Goal: Task Accomplishment & Management: Use online tool/utility

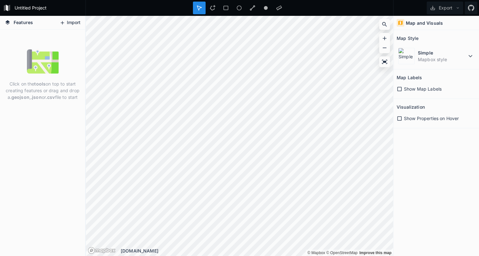
click at [70, 22] on button "Import" at bounding box center [69, 23] width 27 height 10
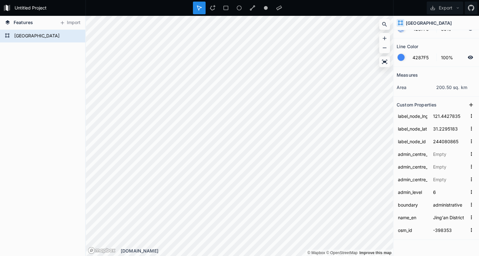
scroll to position [36, 0]
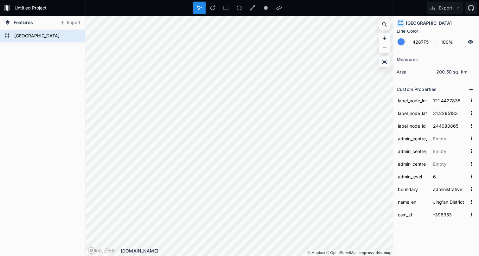
click at [200, 7] on icon at bounding box center [199, 8] width 4 height 4
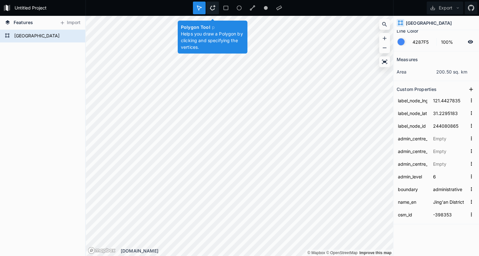
click at [214, 7] on icon at bounding box center [213, 8] width 6 height 6
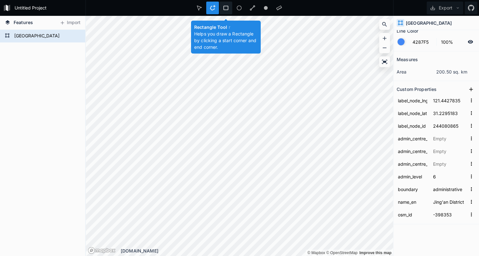
click at [227, 8] on icon at bounding box center [226, 8] width 6 height 6
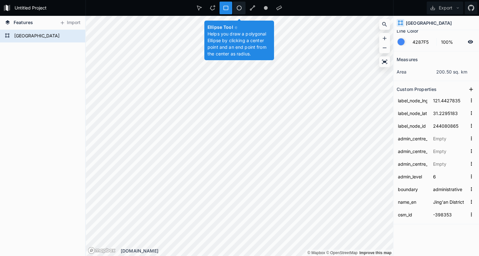
click at [240, 8] on icon at bounding box center [239, 8] width 6 height 6
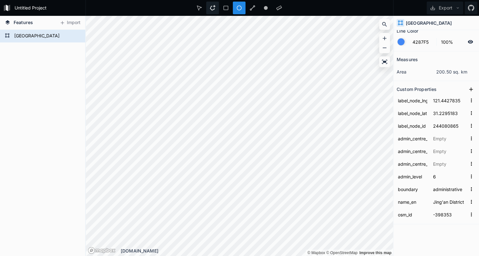
click at [220, 12] on div at bounding box center [226, 8] width 13 height 13
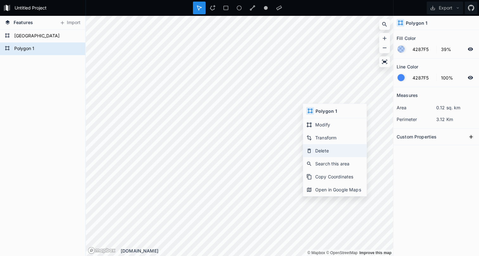
click at [317, 157] on div "Delete" at bounding box center [334, 163] width 63 height 13
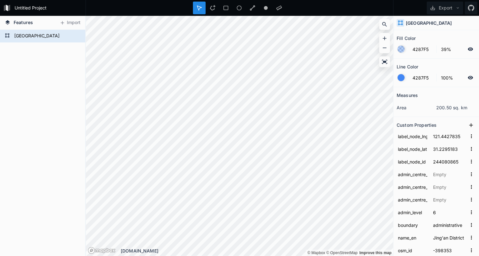
click at [315, 256] on html "Untitled Project Export Features Import Polygon 1 静安区 © Mapbox © OpenStreetMap …" at bounding box center [239, 128] width 479 height 256
click at [283, 256] on html "Untitled Project Export Features Import Polygon 1 静安区 © Mapbox © OpenStreetMap …" at bounding box center [239, 128] width 479 height 256
click at [274, 256] on html "Untitled Project Export Features Import Polygon 1 静安区 © Mapbox © OpenStreetMap …" at bounding box center [239, 128] width 479 height 256
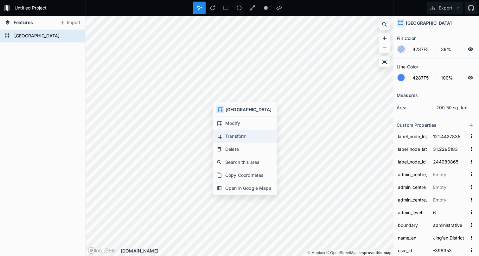
click at [226, 143] on div "Transform" at bounding box center [244, 149] width 63 height 13
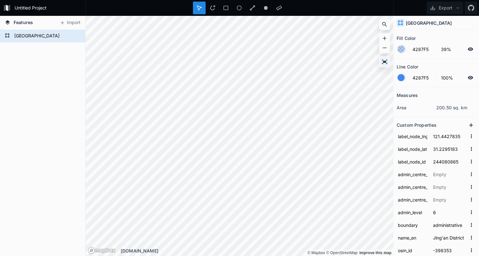
click at [383, 61] on icon at bounding box center [384, 62] width 5 height 4
click at [387, 62] on icon at bounding box center [384, 62] width 6 height 6
click at [385, 60] on icon at bounding box center [384, 62] width 6 height 6
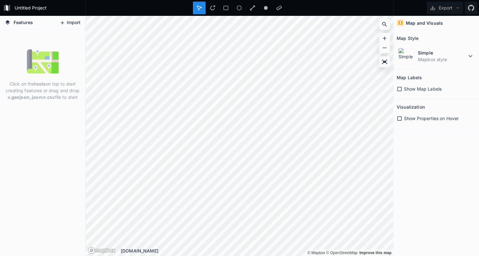
click at [69, 20] on button "Import" at bounding box center [69, 23] width 27 height 10
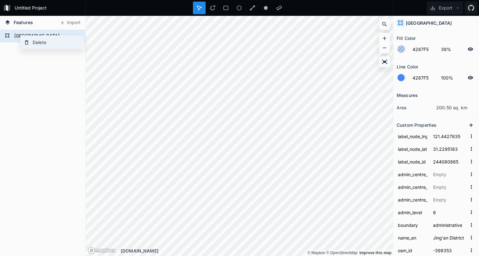
click at [30, 45] on div "Delete" at bounding box center [52, 42] width 63 height 13
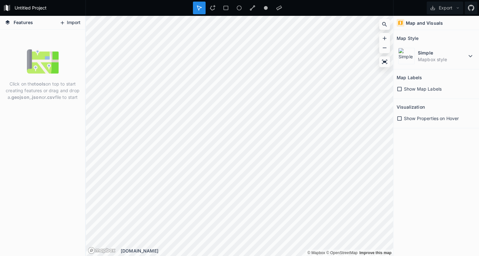
click at [67, 25] on button "Import" at bounding box center [69, 23] width 27 height 10
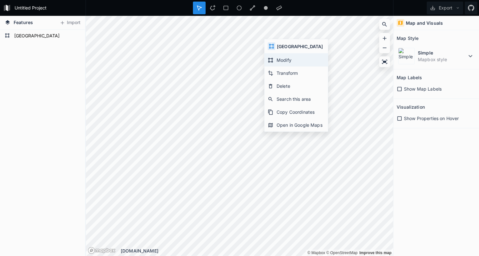
click at [277, 67] on div "Modify" at bounding box center [295, 73] width 63 height 13
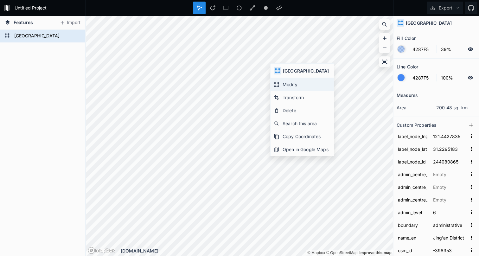
click at [283, 91] on div "Modify" at bounding box center [302, 97] width 63 height 13
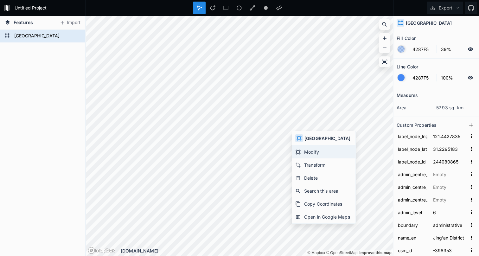
click at [306, 158] on div "Modify" at bounding box center [323, 164] width 63 height 13
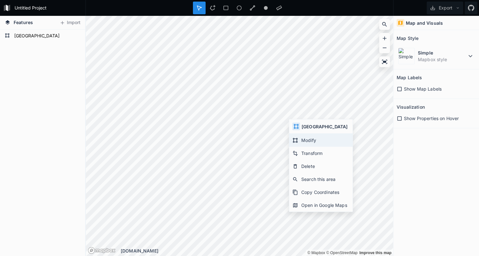
click at [303, 147] on div "Modify" at bounding box center [320, 153] width 63 height 13
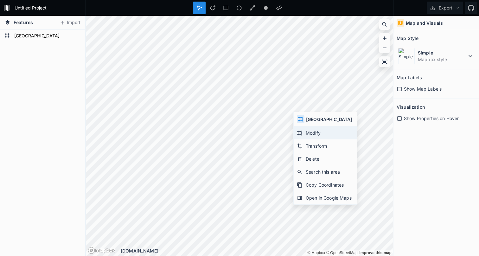
click at [310, 139] on div "Modify" at bounding box center [325, 145] width 63 height 13
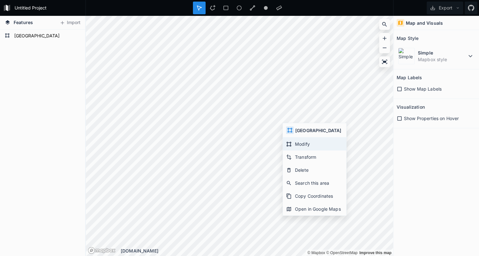
click at [302, 150] on div "Modify" at bounding box center [314, 156] width 63 height 13
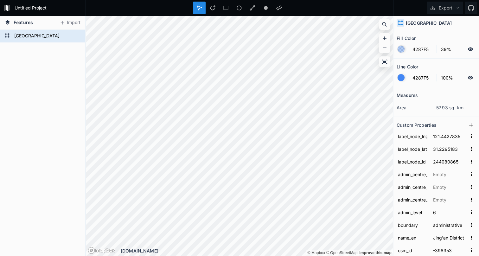
click at [196, 12] on div at bounding box center [199, 8] width 13 height 13
click at [200, 10] on icon at bounding box center [199, 8] width 6 height 6
click at [13, 35] on form "[GEOGRAPHIC_DATA]" at bounding box center [41, 36] width 59 height 10
click at [75, 34] on icon at bounding box center [75, 35] width 5 height 3
click at [76, 35] on icon at bounding box center [75, 36] width 5 height 4
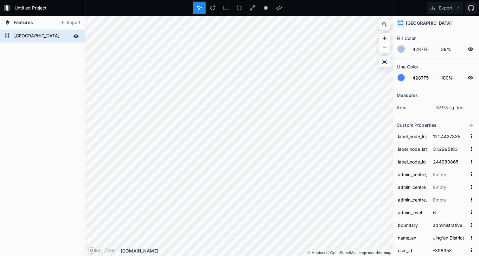
click at [199, 9] on icon at bounding box center [199, 8] width 6 height 6
click at [441, 6] on button "Export" at bounding box center [445, 8] width 36 height 13
click at [439, 43] on div "Export as .geojson" at bounding box center [443, 49] width 63 height 13
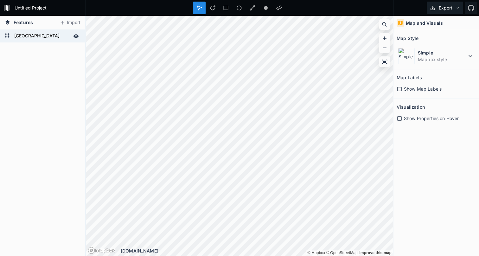
click at [444, 10] on button "Export" at bounding box center [445, 8] width 36 height 13
click at [435, 43] on div "Export as .geojson" at bounding box center [443, 49] width 63 height 13
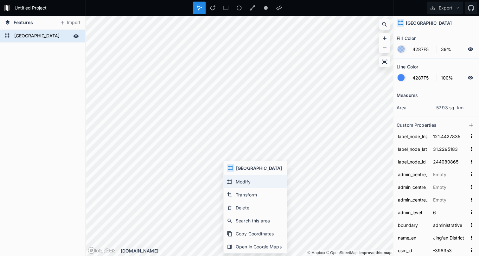
click at [246, 188] on div "Modify" at bounding box center [255, 194] width 63 height 13
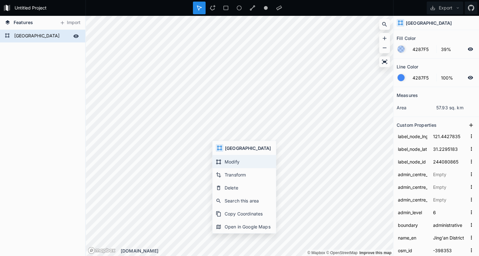
click at [227, 168] on div "Modify" at bounding box center [244, 174] width 63 height 13
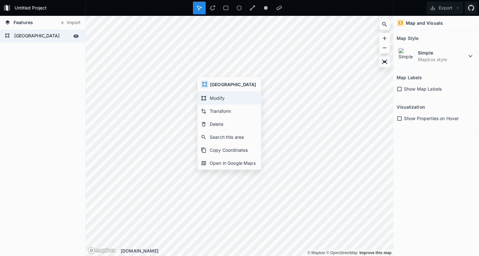
click at [208, 105] on div "Modify" at bounding box center [229, 111] width 63 height 13
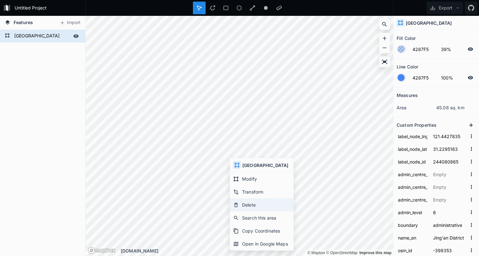
click at [247, 211] on div "Delete" at bounding box center [261, 217] width 63 height 13
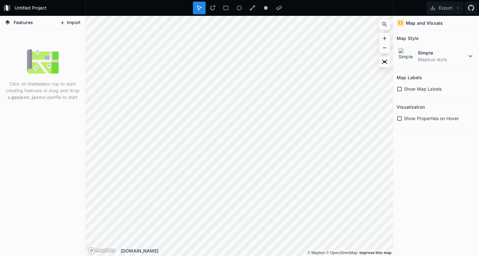
click at [69, 20] on button "Import" at bounding box center [69, 23] width 27 height 10
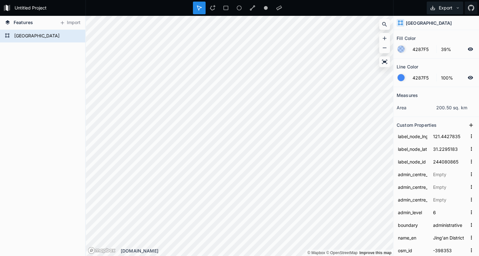
click at [438, 4] on button "Export" at bounding box center [445, 8] width 36 height 13
click at [437, 43] on div "Export as .geojson" at bounding box center [443, 49] width 63 height 13
click at [267, 9] on circle at bounding box center [266, 8] width 4 height 4
type input "FFFFFF"
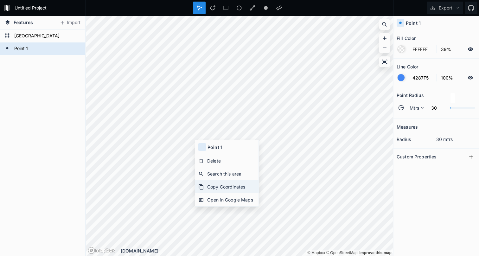
click at [217, 193] on div "Copy Coordinates" at bounding box center [226, 199] width 63 height 13
